Goal: Transaction & Acquisition: Purchase product/service

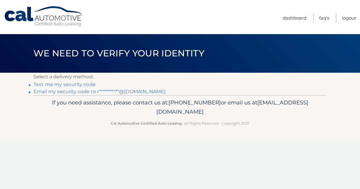
click at [78, 93] on link "**********" at bounding box center [99, 92] width 132 height 6
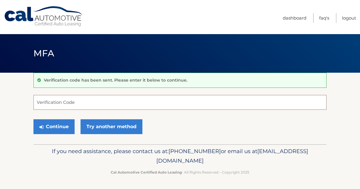
click at [93, 104] on input "Verification Code" at bounding box center [179, 102] width 293 height 15
paste input "927881"
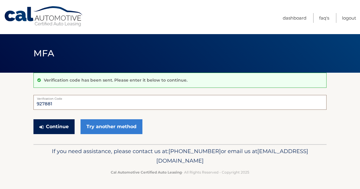
type input "927881"
click at [57, 127] on button "Continue" at bounding box center [53, 126] width 41 height 15
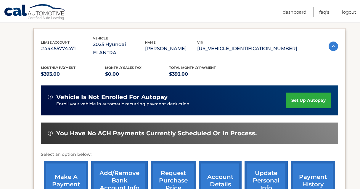
scroll to position [126, 0]
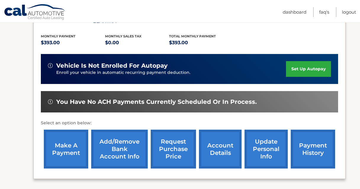
click at [67, 145] on link "make a payment" at bounding box center [66, 148] width 44 height 39
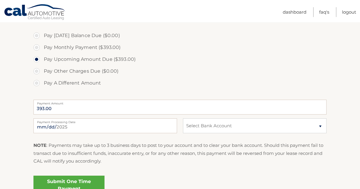
scroll to position [189, 0]
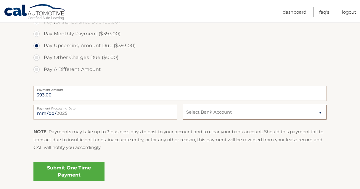
click at [183, 105] on select "Select Bank Account Checking UMB, NA *****5303 Checking BANK OF AMERICA, N.A. *…" at bounding box center [255, 112] width 144 height 15
select select "OTQwZDU1YTAtZDQ4OS00MWZjLTliNDktNjMzYjE0NGNhYzRj"
click option "Checking BANK OF AMERICA, N.A. *****4178" at bounding box center [0, 0] width 0 height 0
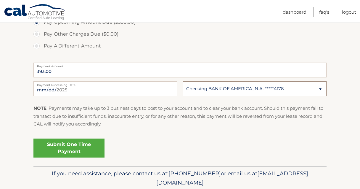
scroll to position [234, 0]
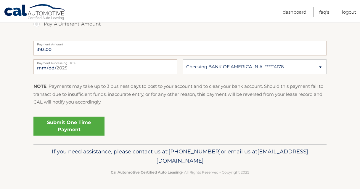
click at [68, 126] on link "Submit One Time Payment" at bounding box center [68, 125] width 71 height 19
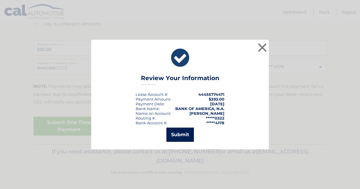
click at [179, 133] on button "Submit" at bounding box center [180, 134] width 28 height 14
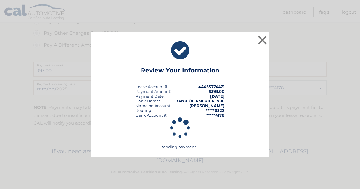
scroll to position [213, 0]
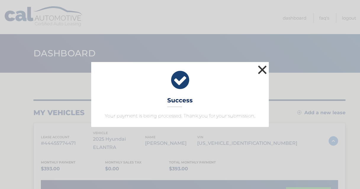
click at [263, 70] on button "×" at bounding box center [262, 70] width 12 height 12
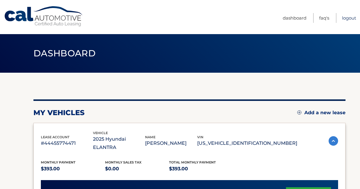
click at [350, 20] on link "Logout" at bounding box center [349, 18] width 14 height 10
